Goal: Browse casually: Explore the website without a specific task or goal

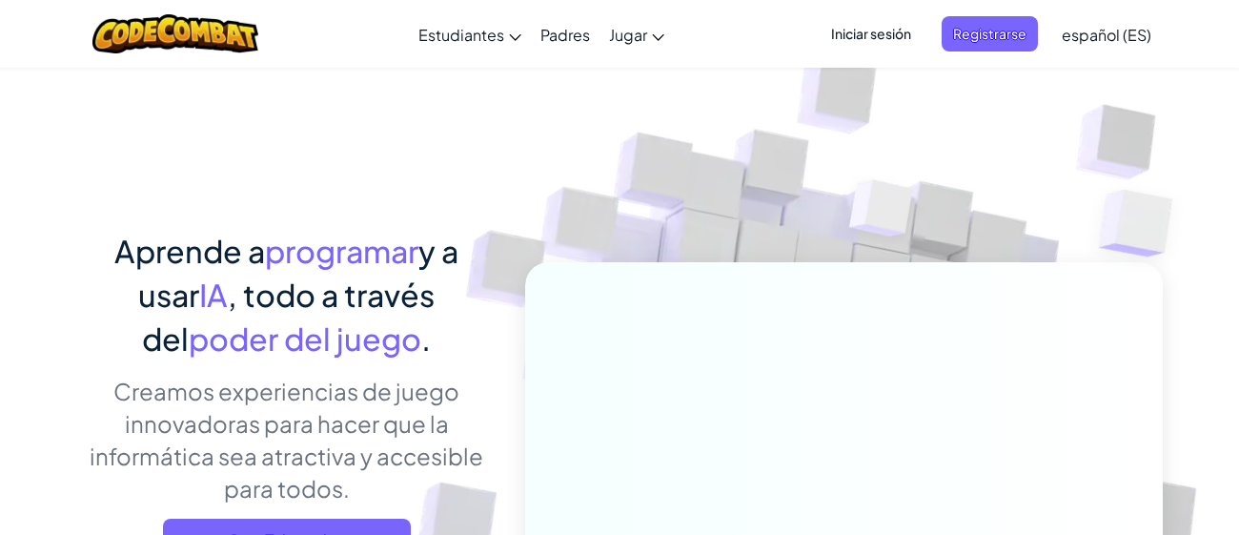
click at [81, 142] on div "Aprende a programar y a usar IA , todo a través del poder del juego . Creamos e…" at bounding box center [619, 415] width 1087 height 696
